Goal: Information Seeking & Learning: Learn about a topic

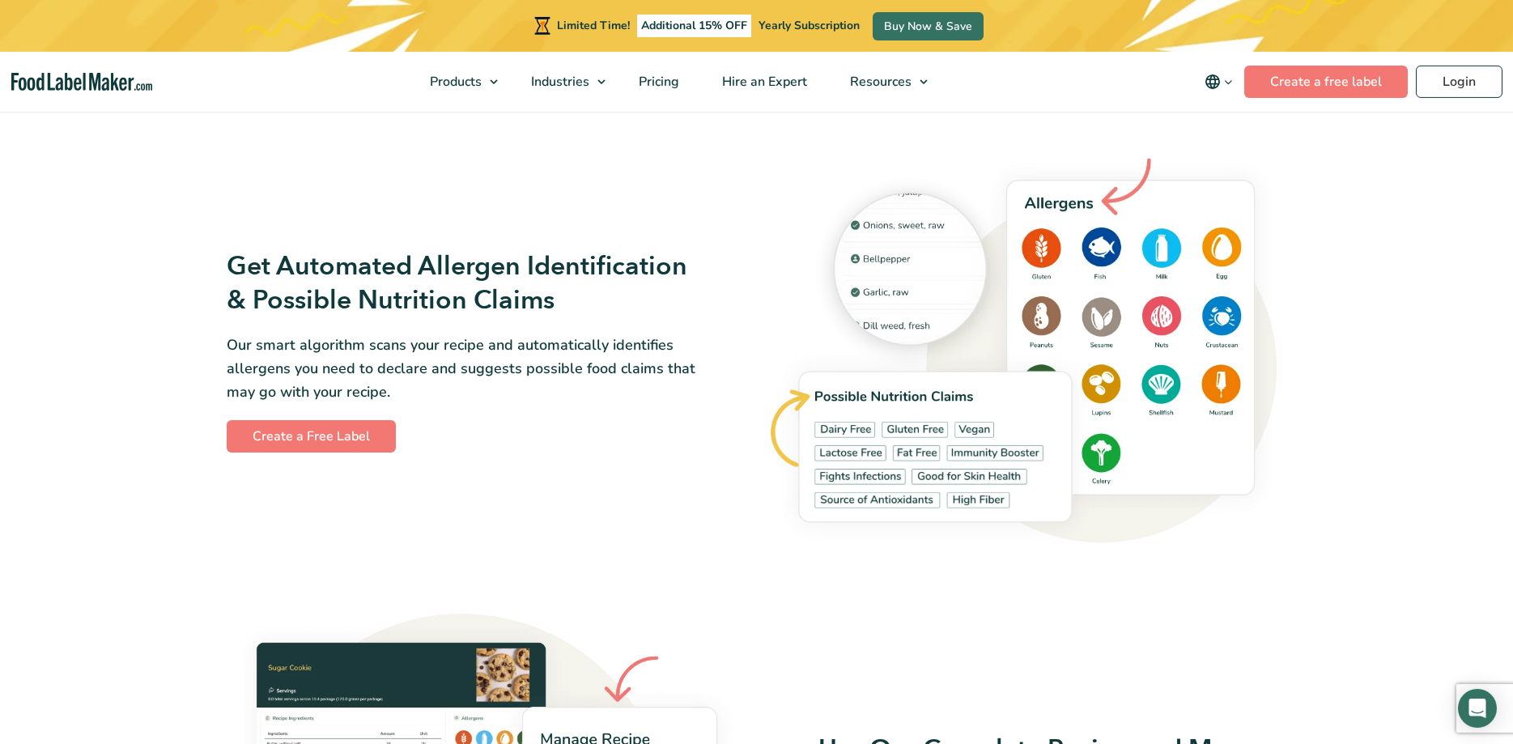
scroll to position [1652, 0]
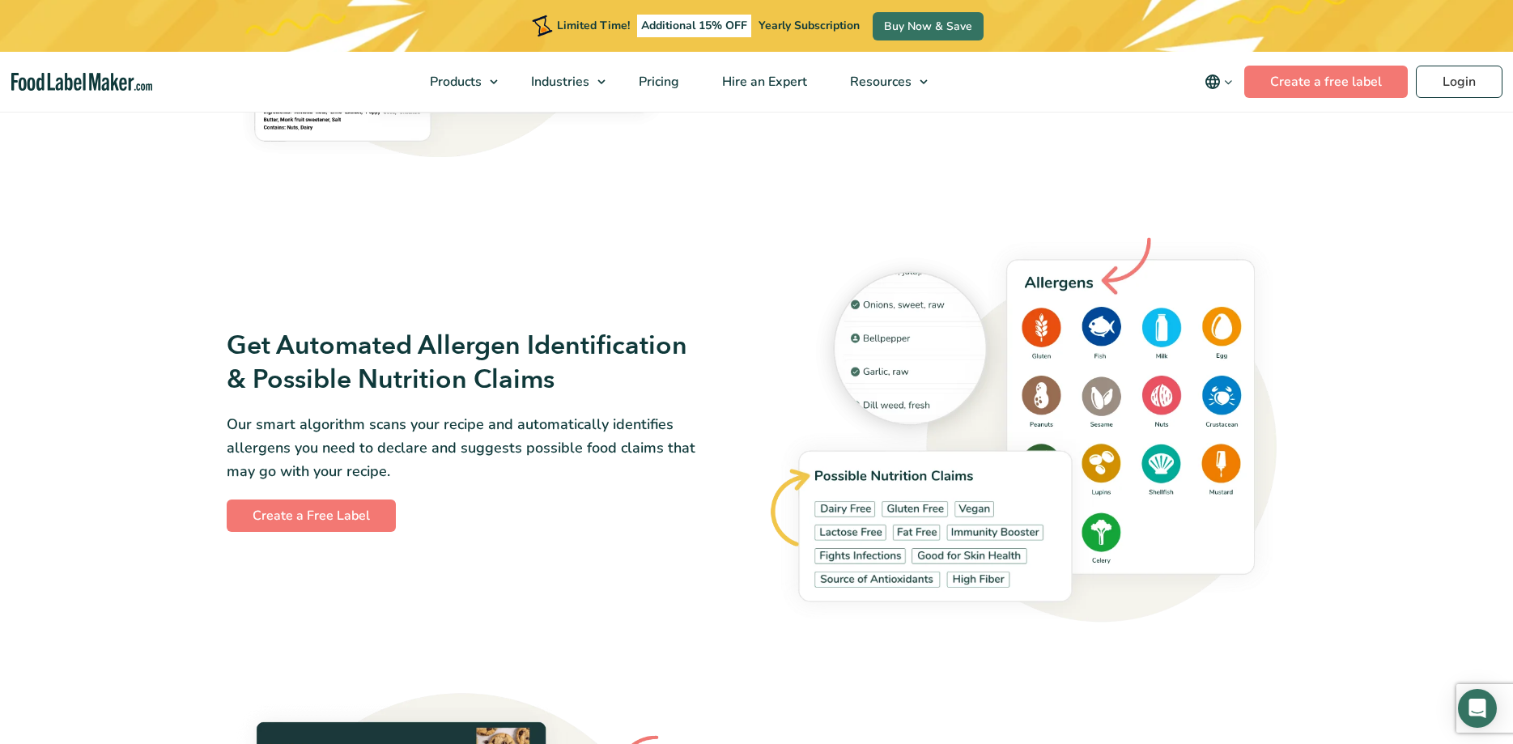
click at [92, 286] on section "How it Works? Easily Create Recipes With Our Intuitive Platform Our easy to use…" at bounding box center [756, 419] width 1513 height 2254
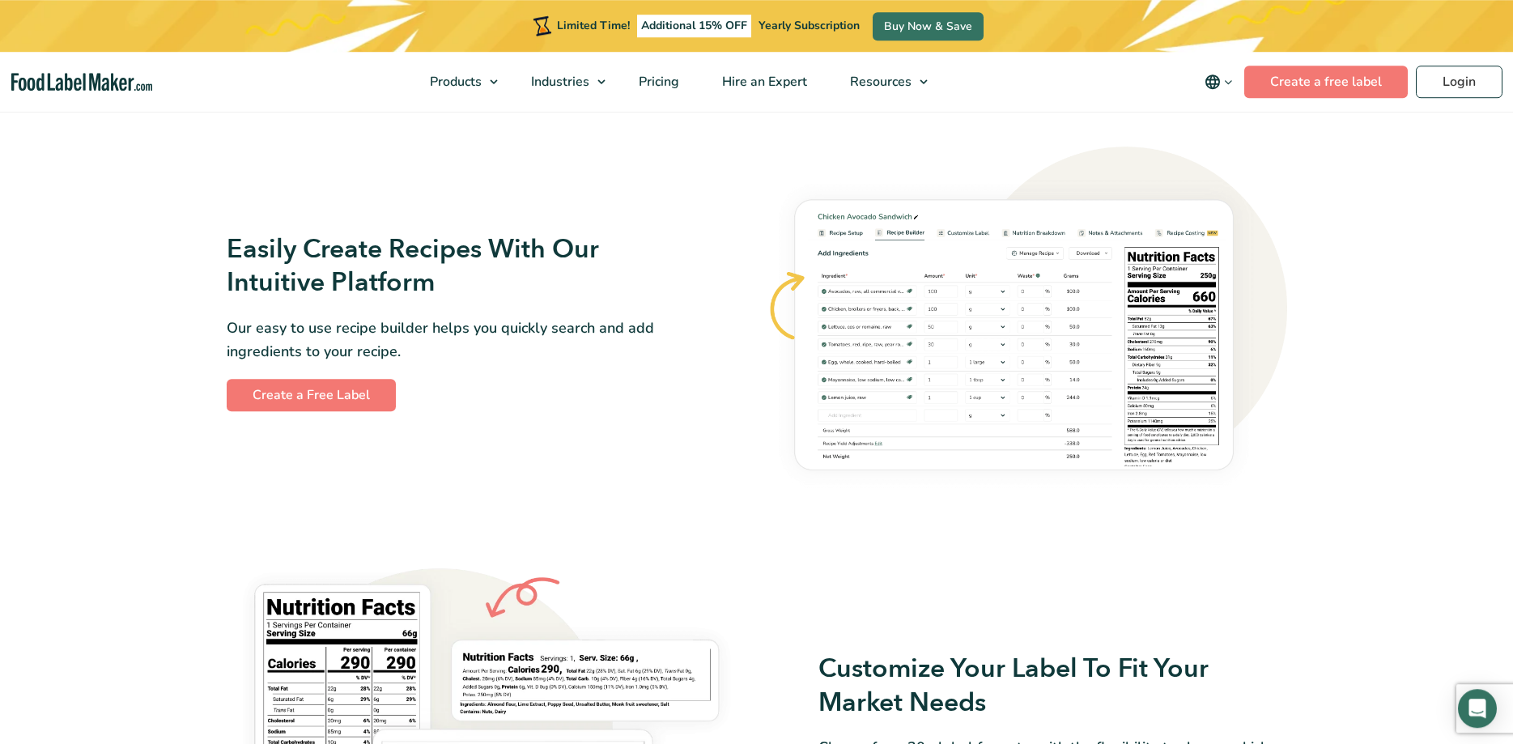
scroll to position [826, 0]
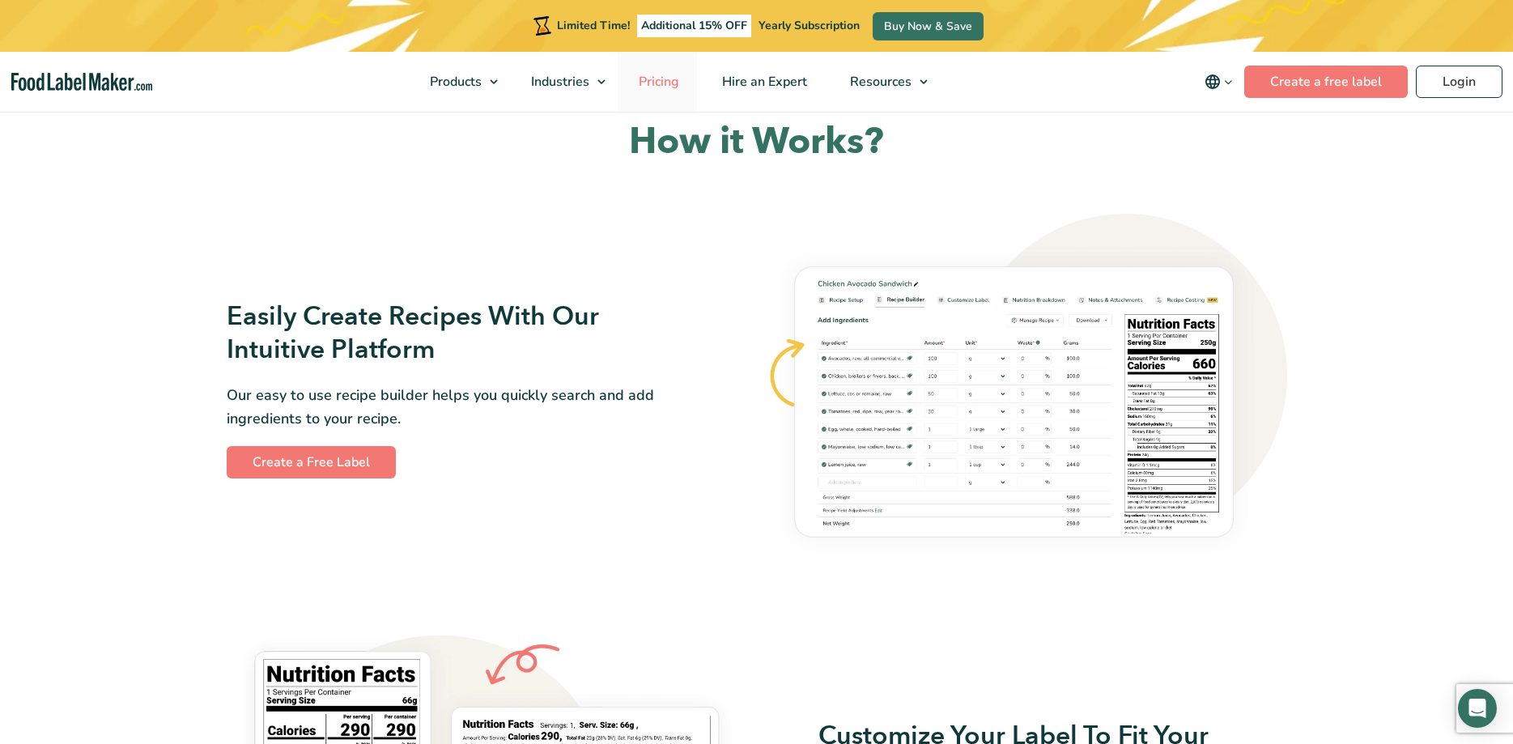
click at [677, 87] on span "Pricing" at bounding box center [657, 82] width 47 height 18
